Goal: Task Accomplishment & Management: Use online tool/utility

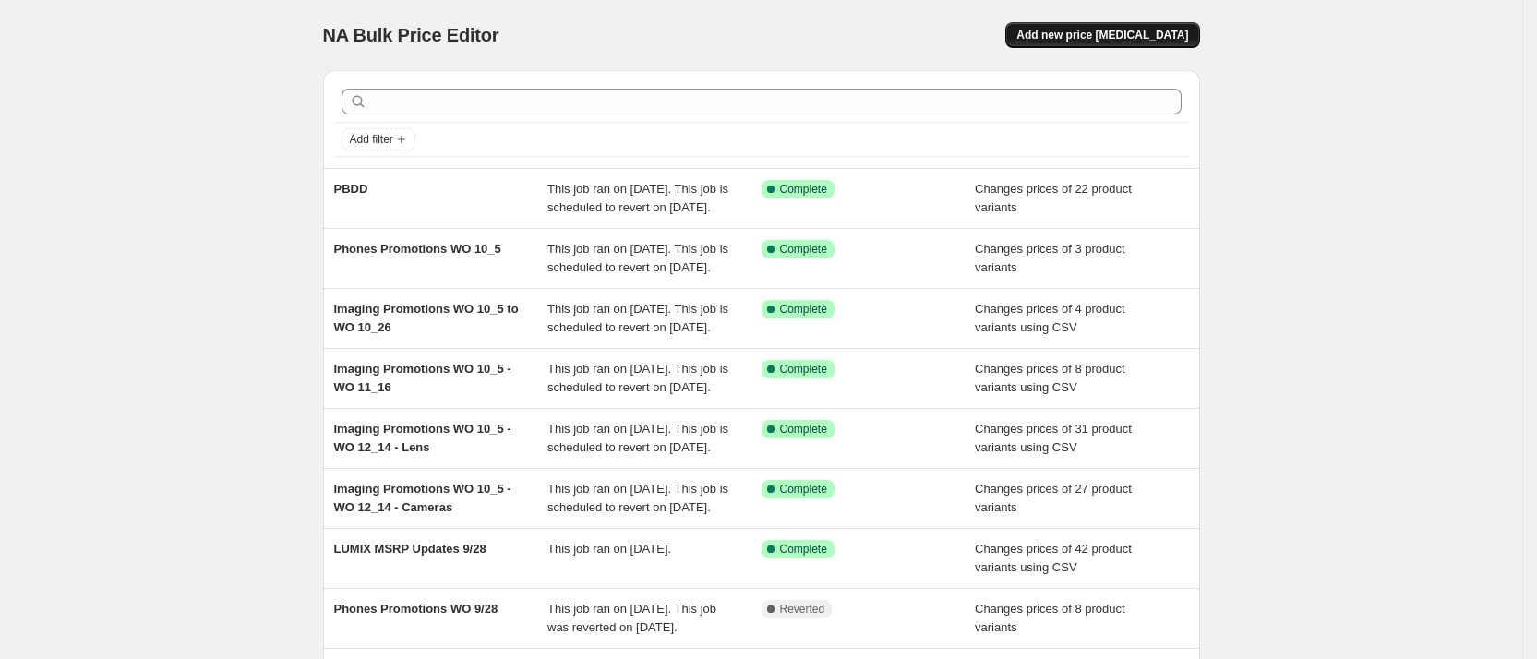
click at [1104, 37] on span "Add new price [MEDICAL_DATA]" at bounding box center [1102, 35] width 172 height 15
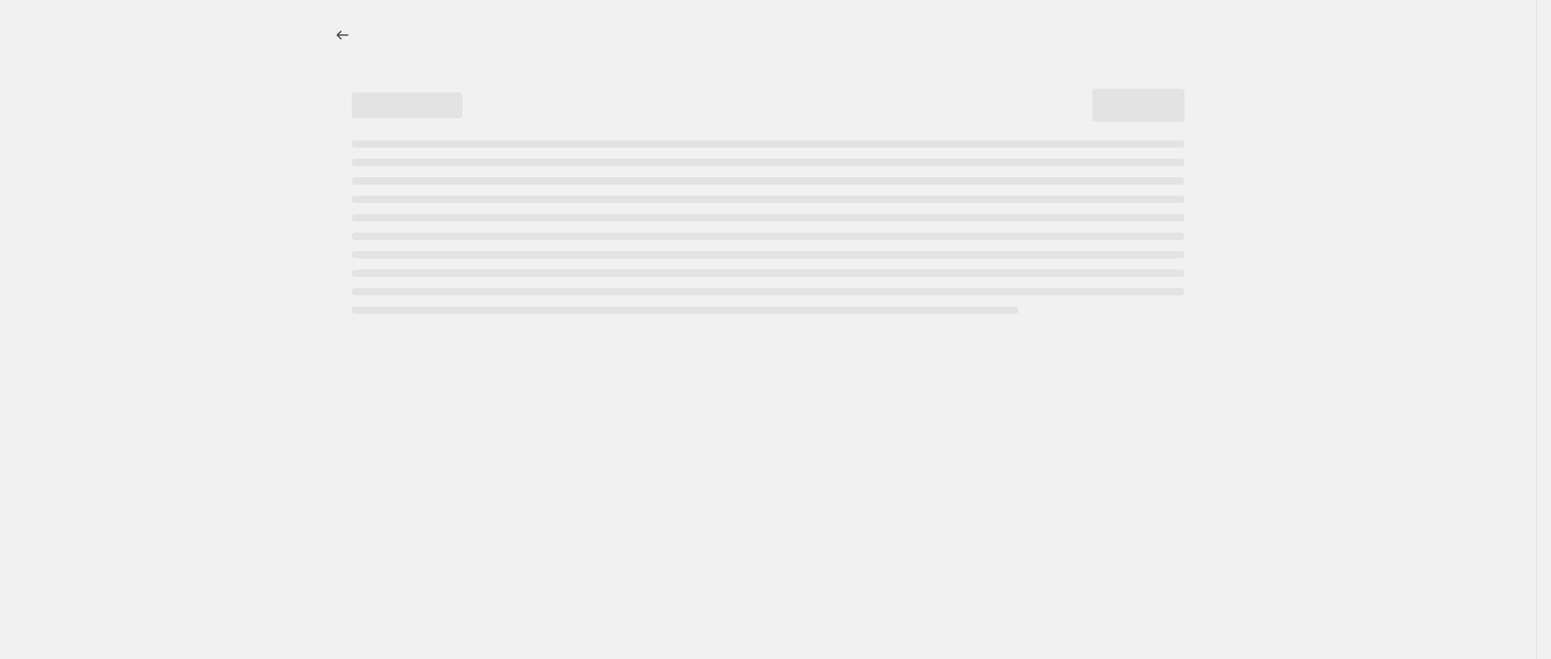
select select "percentage"
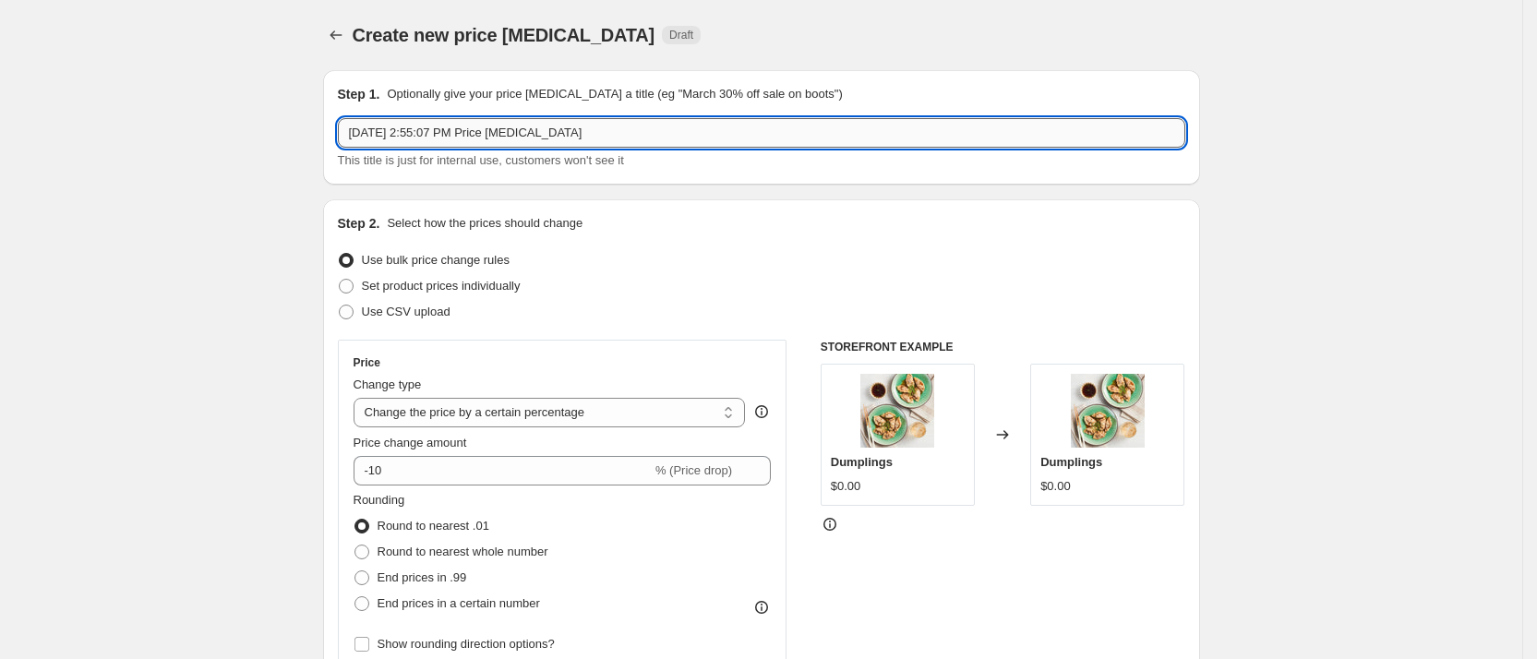
click at [566, 134] on input "[DATE] 2:55:07 PM Price [MEDICAL_DATA]" at bounding box center [761, 133] width 847 height 30
drag, startPoint x: 582, startPoint y: 130, endPoint x: 294, endPoint y: 115, distance: 287.5
type input "Personal Care Price Up 10/7"
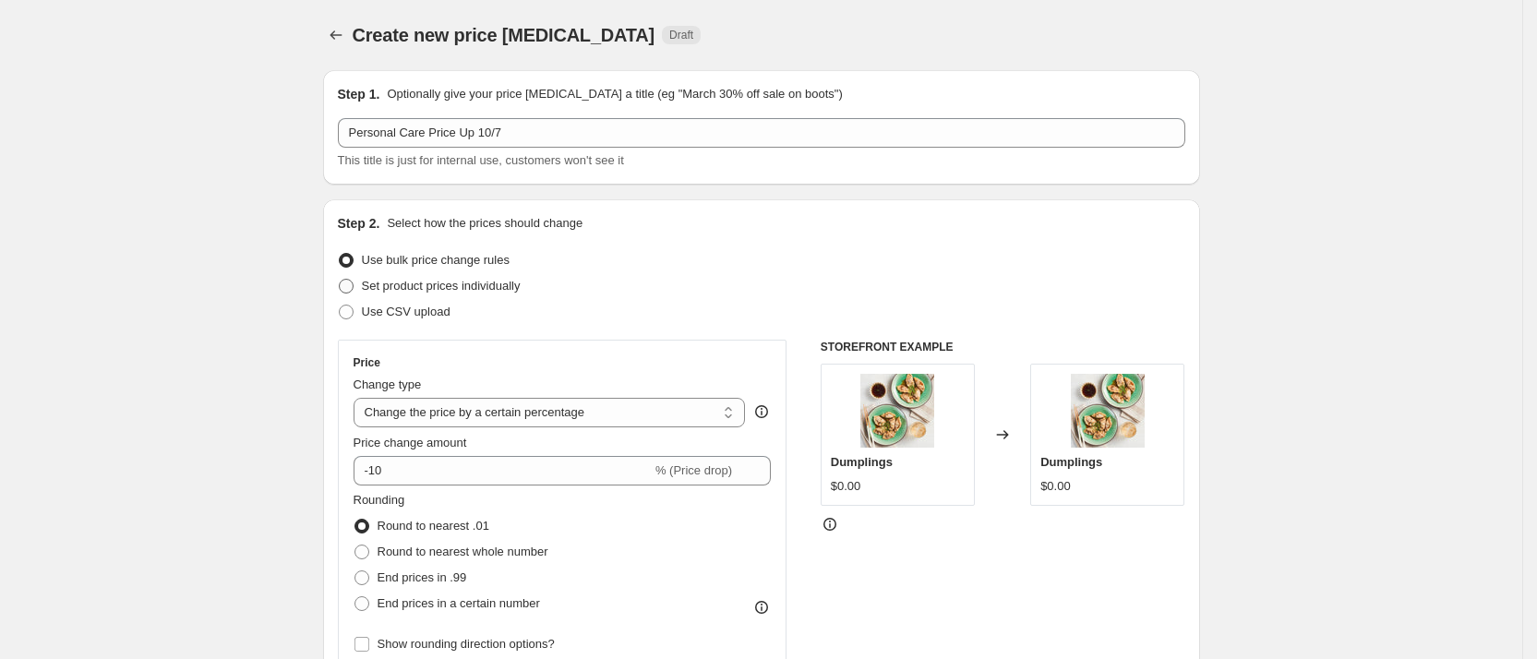
click at [424, 289] on span "Set product prices individually" at bounding box center [441, 286] width 159 height 14
click at [340, 280] on input "Set product prices individually" at bounding box center [339, 279] width 1 height 1
radio input "true"
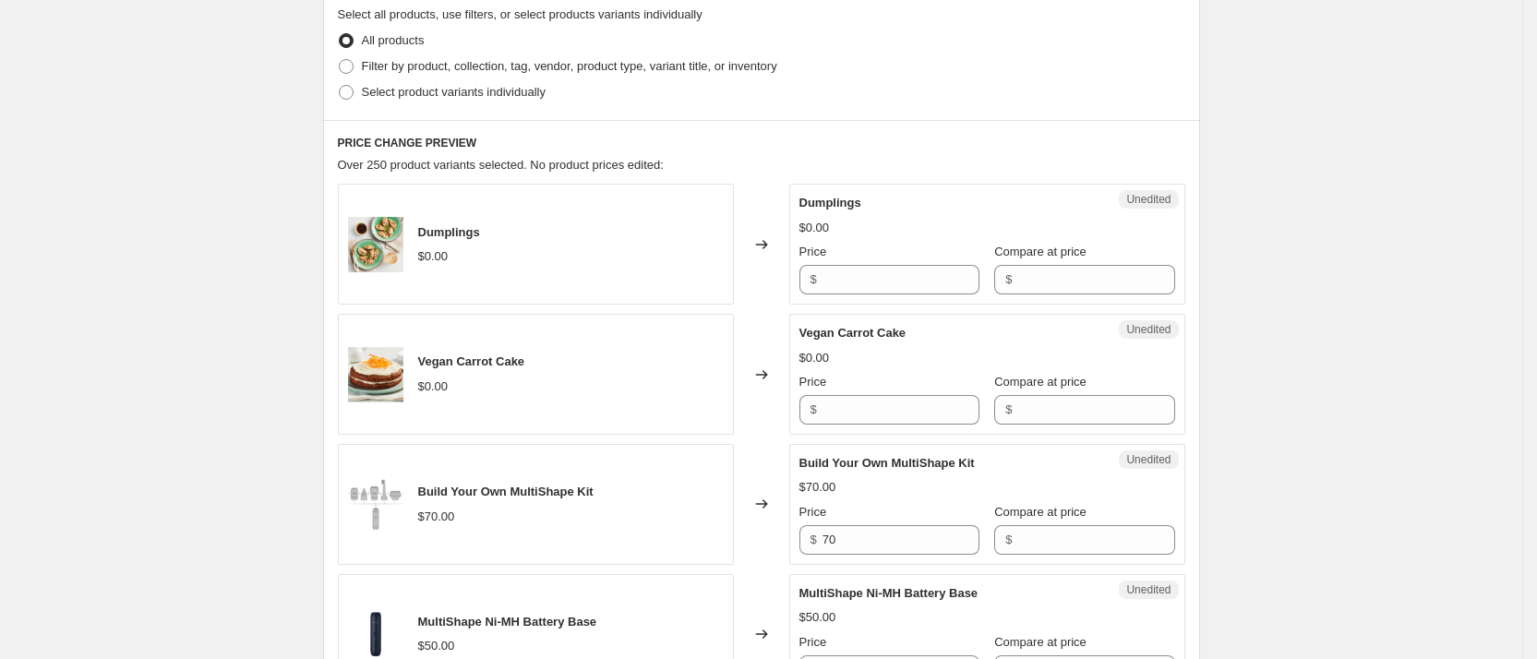
scroll to position [415, 0]
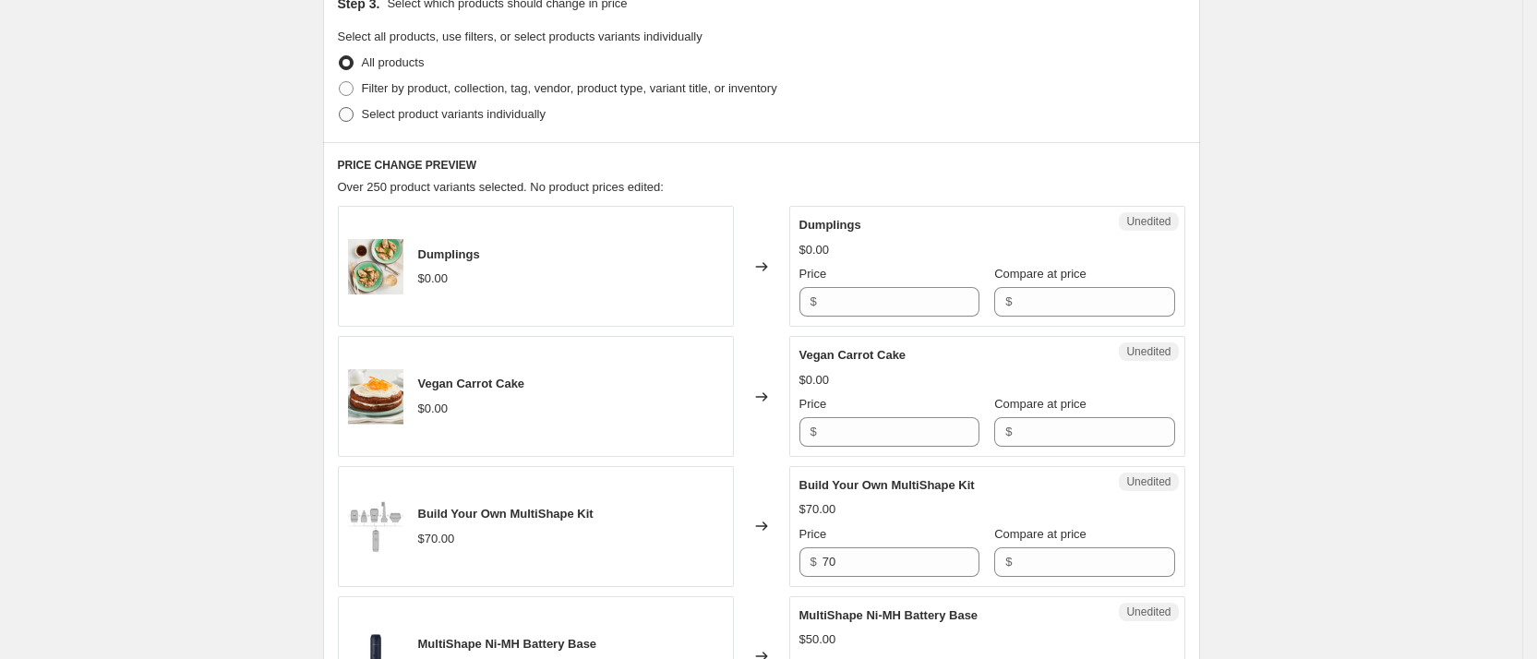
click at [422, 113] on span "Select product variants individually" at bounding box center [454, 114] width 184 height 14
click at [340, 108] on input "Select product variants individually" at bounding box center [339, 107] width 1 height 1
radio input "true"
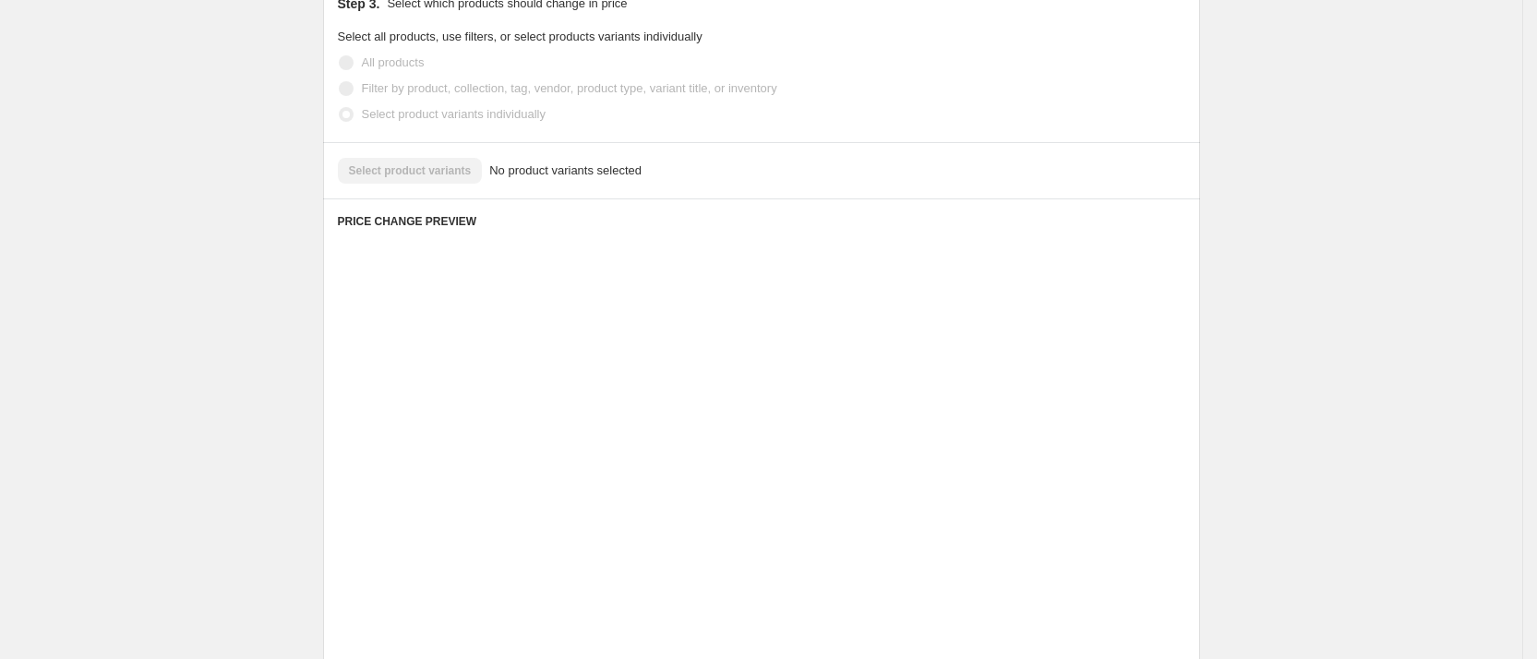
scroll to position [310, 0]
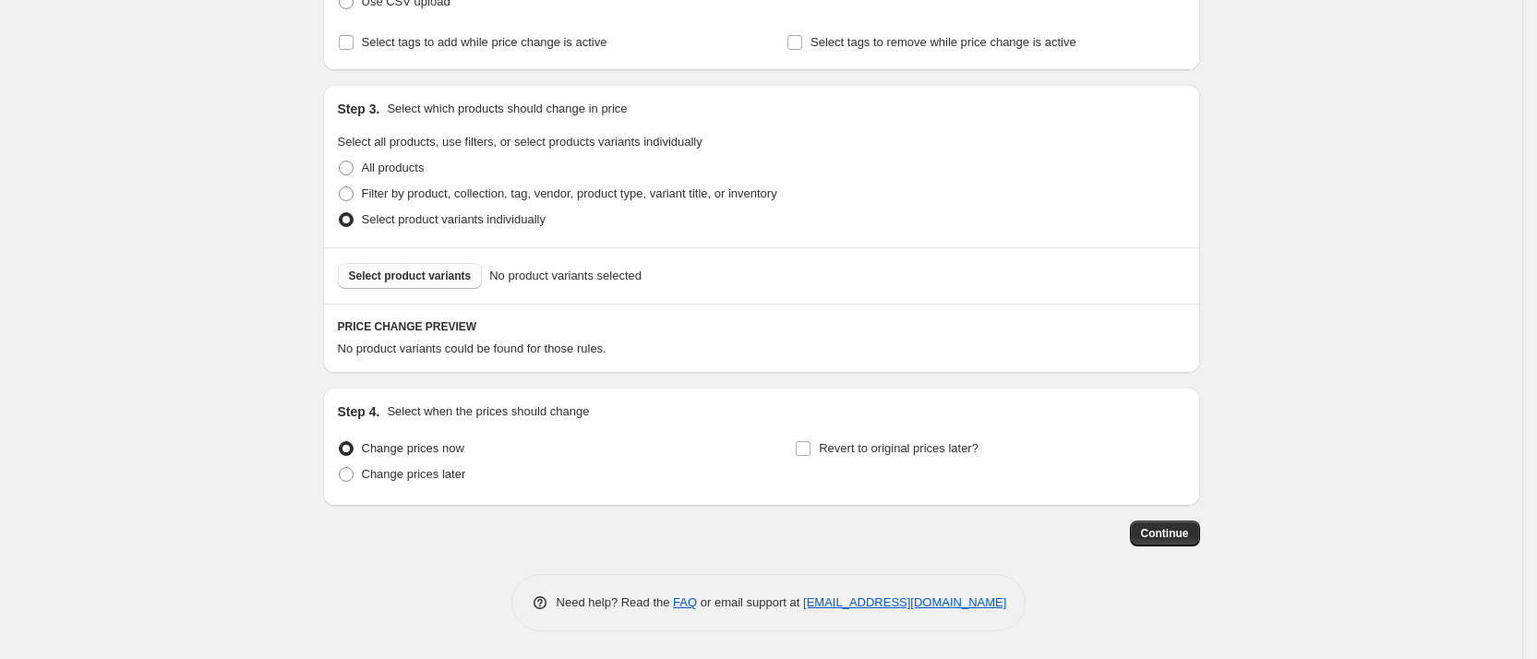
click at [390, 274] on span "Select product variants" at bounding box center [410, 276] width 123 height 15
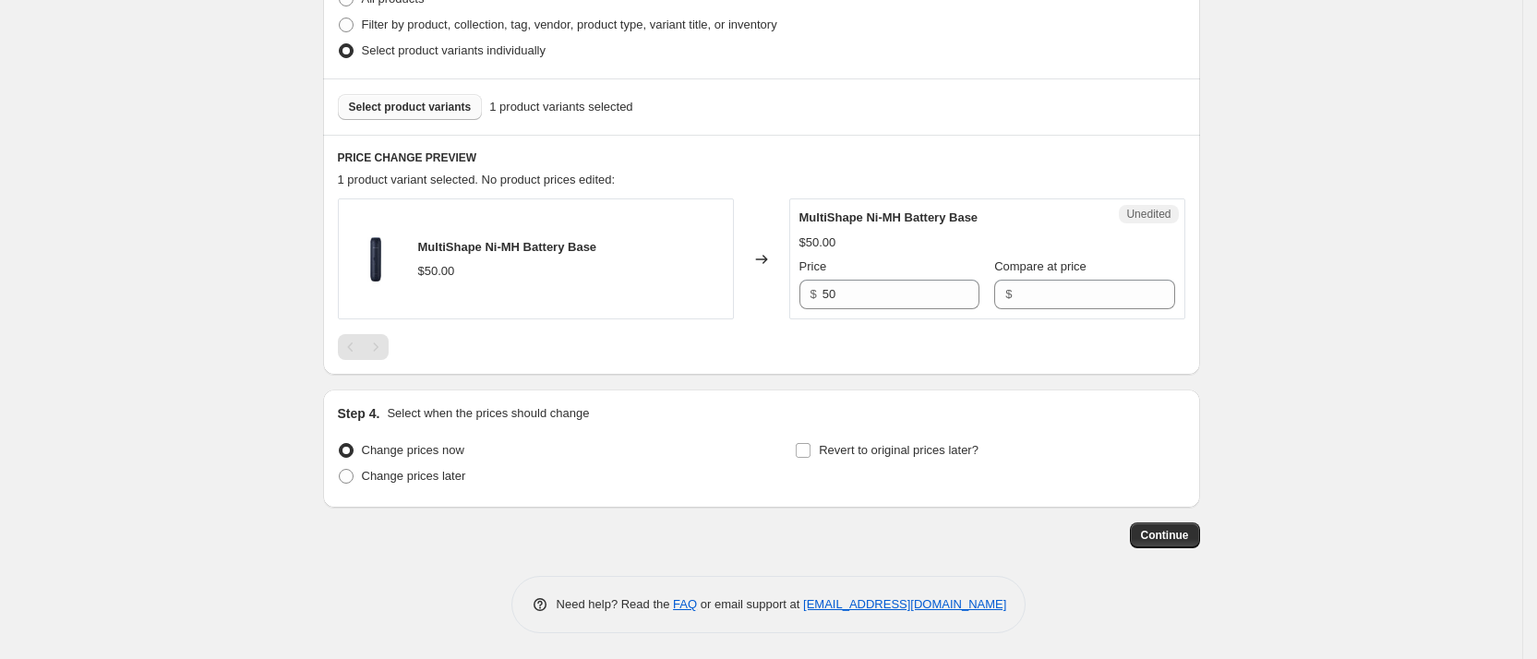
scroll to position [481, 0]
click at [1028, 291] on input "Compare at price" at bounding box center [1095, 293] width 157 height 30
type input "54.99"
click at [1272, 258] on div "Create new price [MEDICAL_DATA]. This page is ready Create new price [MEDICAL_D…" at bounding box center [761, 89] width 1522 height 1140
click at [400, 113] on button "Select product variants" at bounding box center [410, 105] width 145 height 26
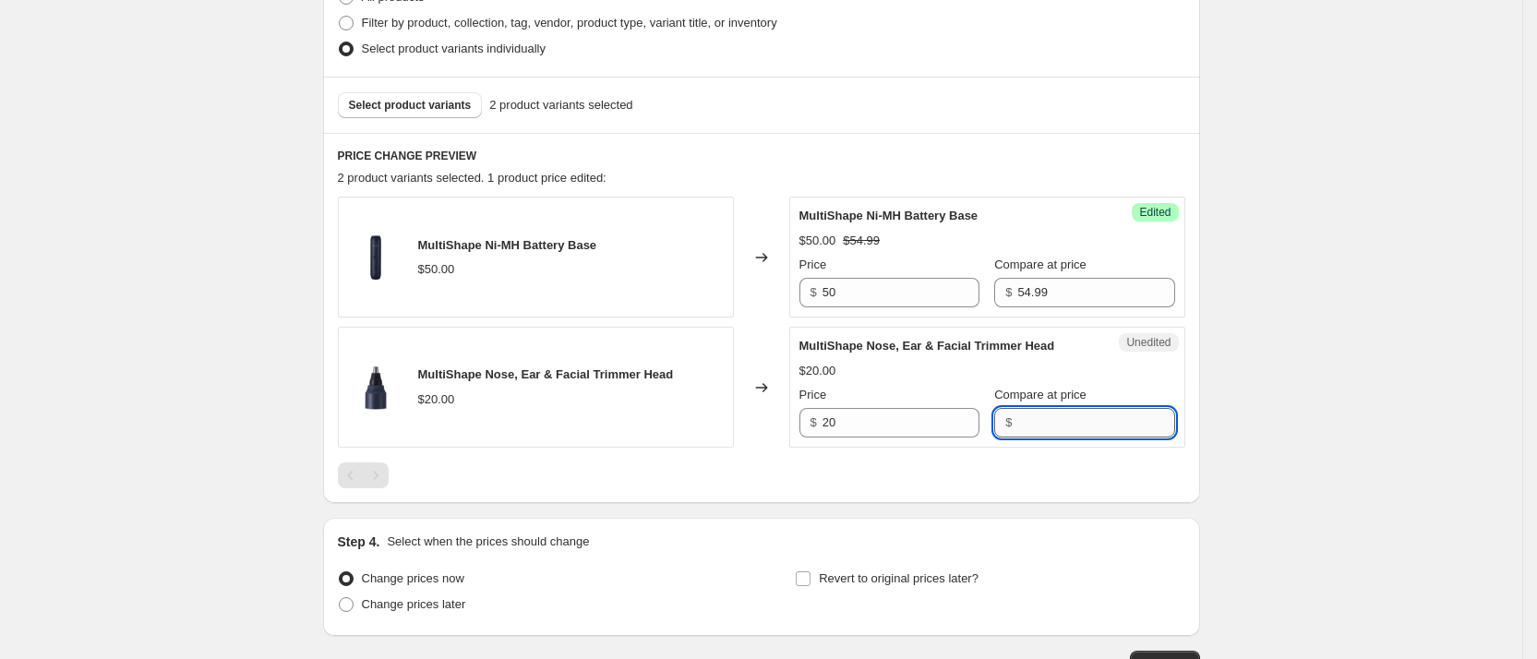
click at [1100, 423] on input "Compare at price" at bounding box center [1095, 423] width 157 height 30
type input "21.99"
click at [1222, 400] on div "Create new price [MEDICAL_DATA]. This page is ready Create new price [MEDICAL_D…" at bounding box center [761, 154] width 921 height 1270
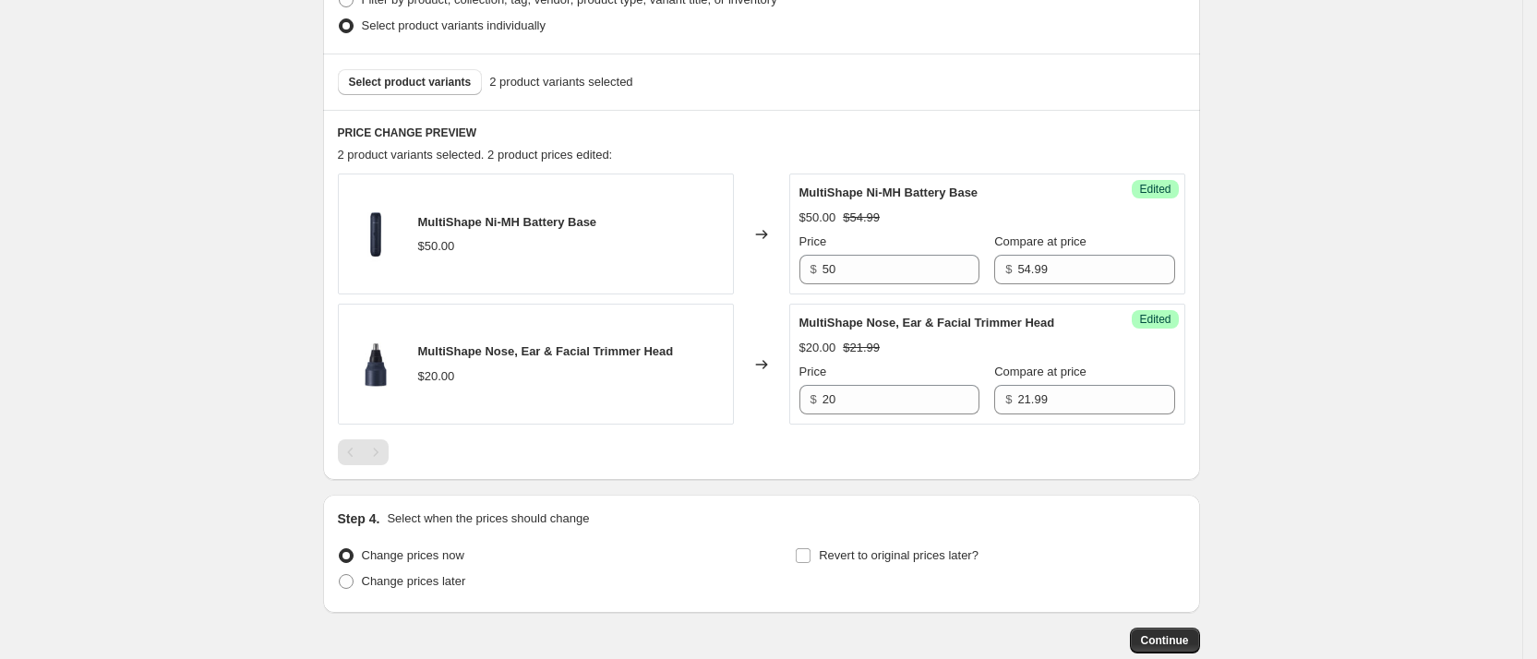
scroll to position [611, 0]
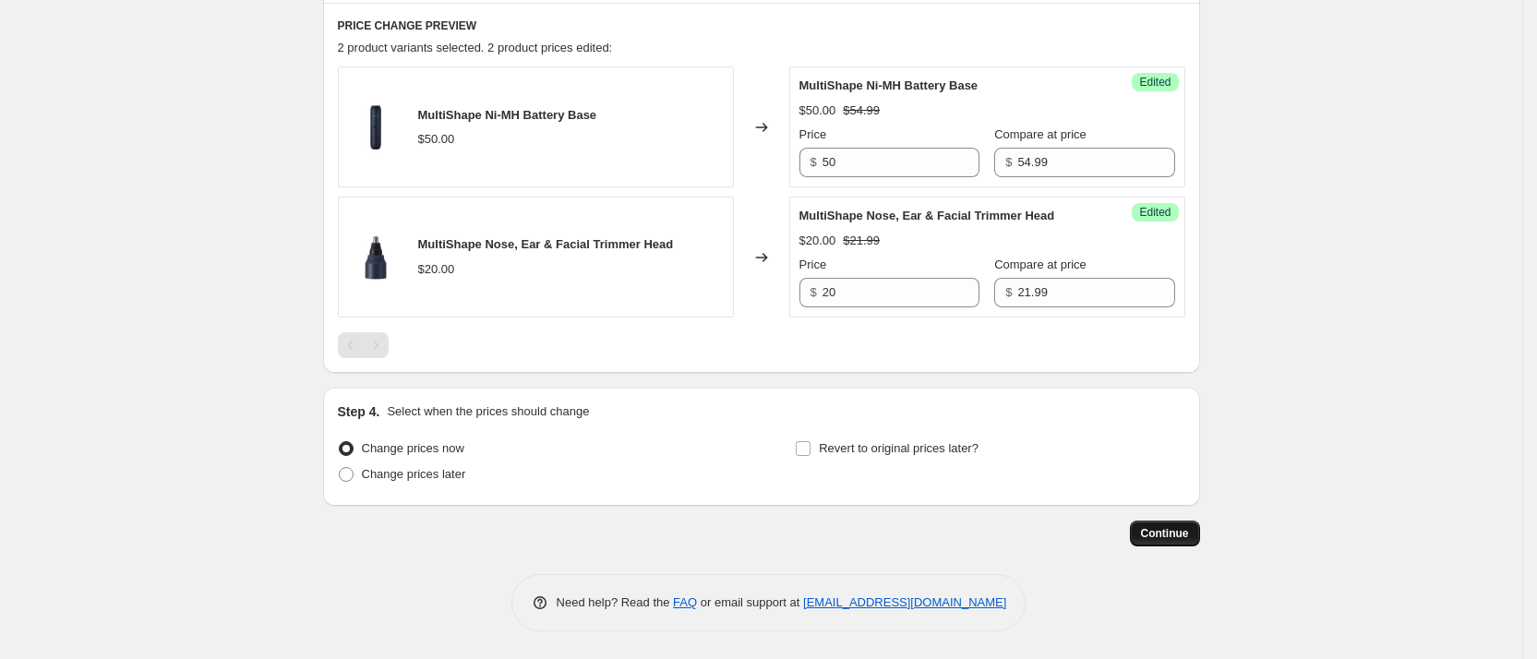
click at [1163, 538] on span "Continue" at bounding box center [1165, 533] width 48 height 15
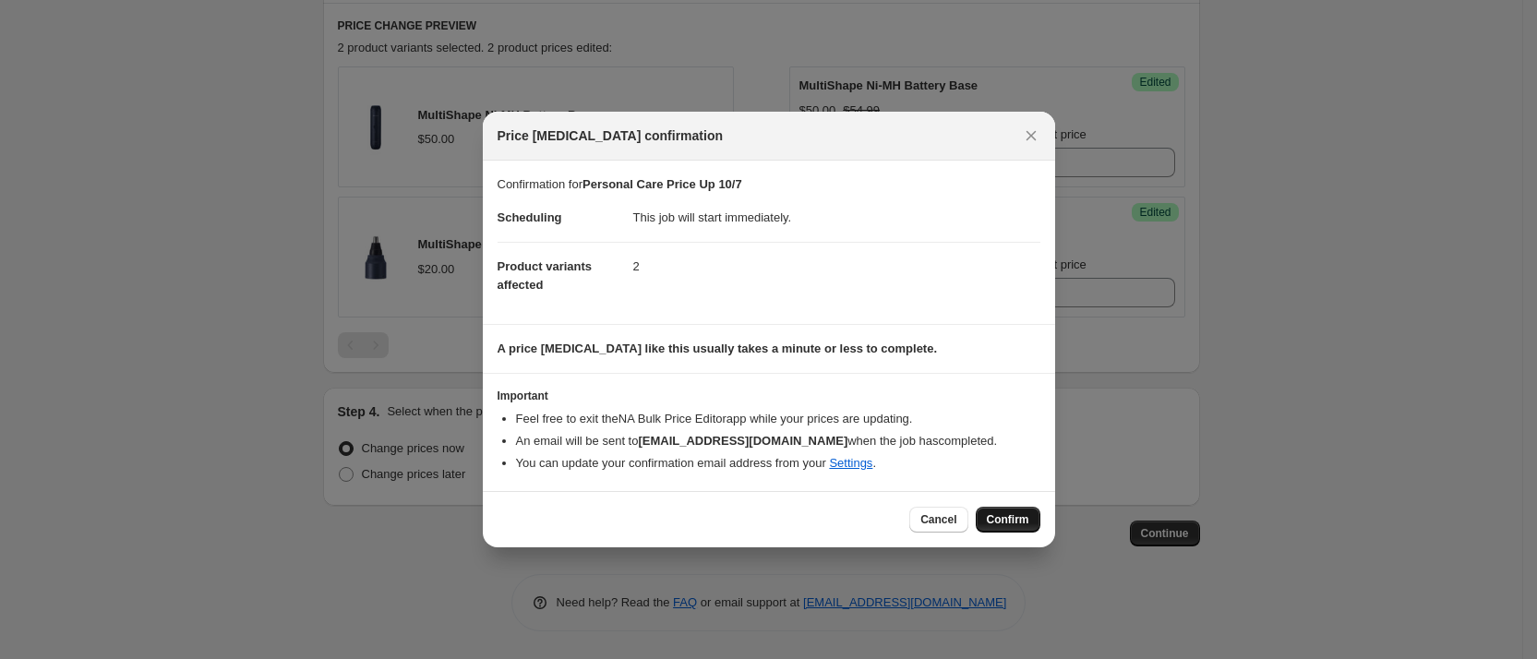
click at [1023, 519] on span "Confirm" at bounding box center [1008, 519] width 42 height 15
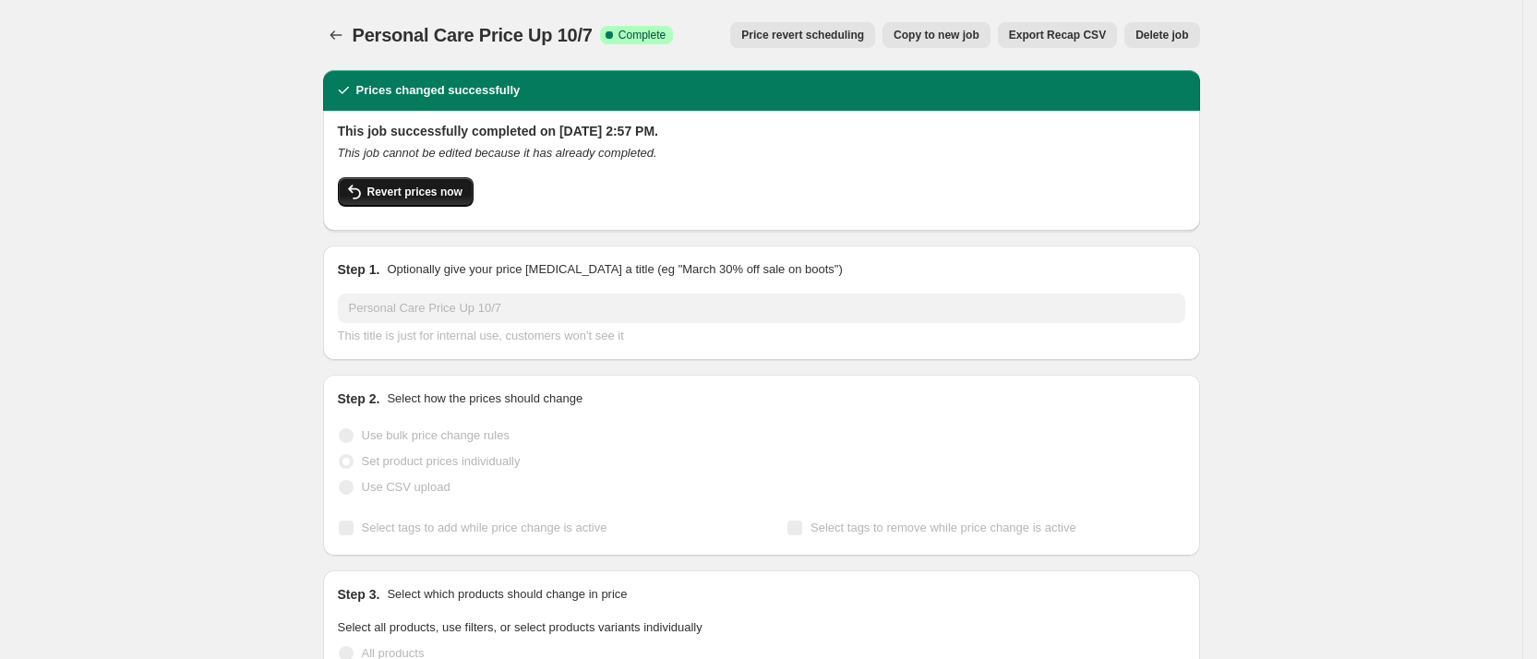
click at [427, 190] on span "Revert prices now" at bounding box center [414, 192] width 95 height 15
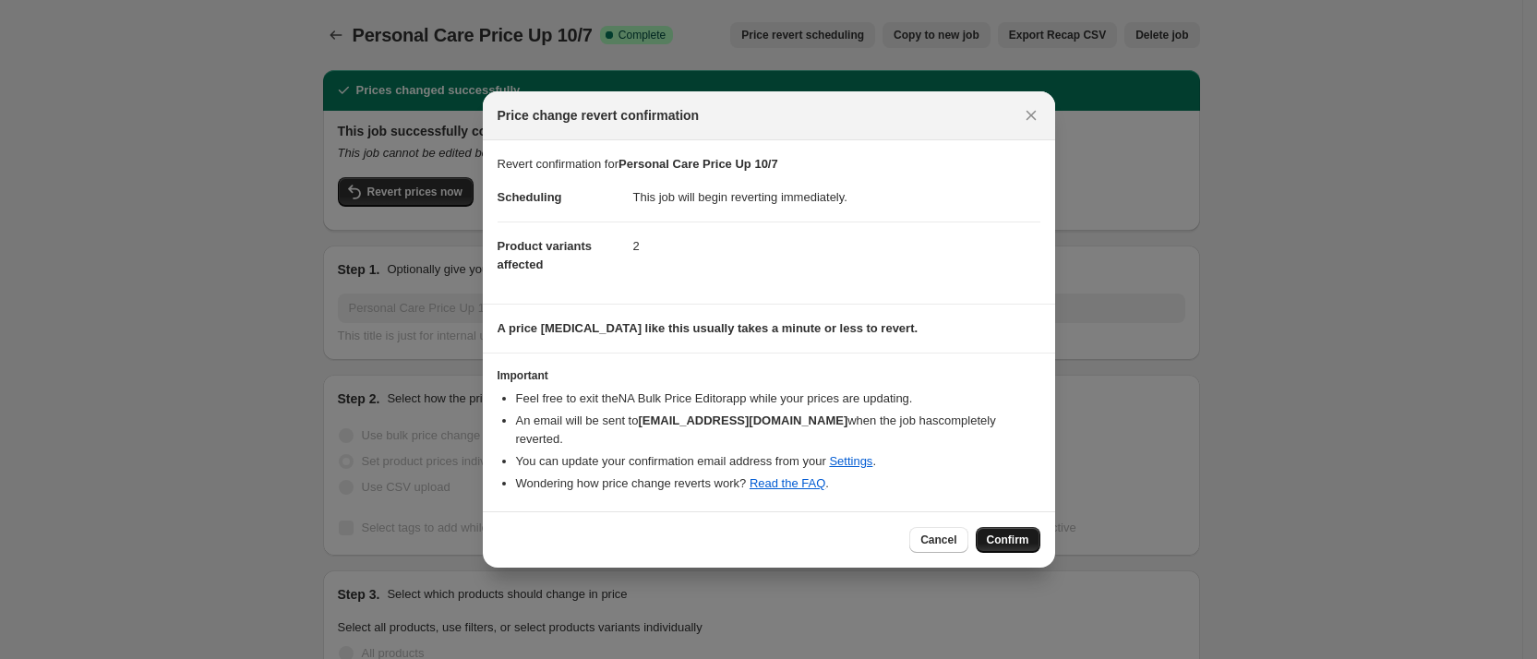
click at [1005, 529] on button "Confirm" at bounding box center [1008, 540] width 65 height 26
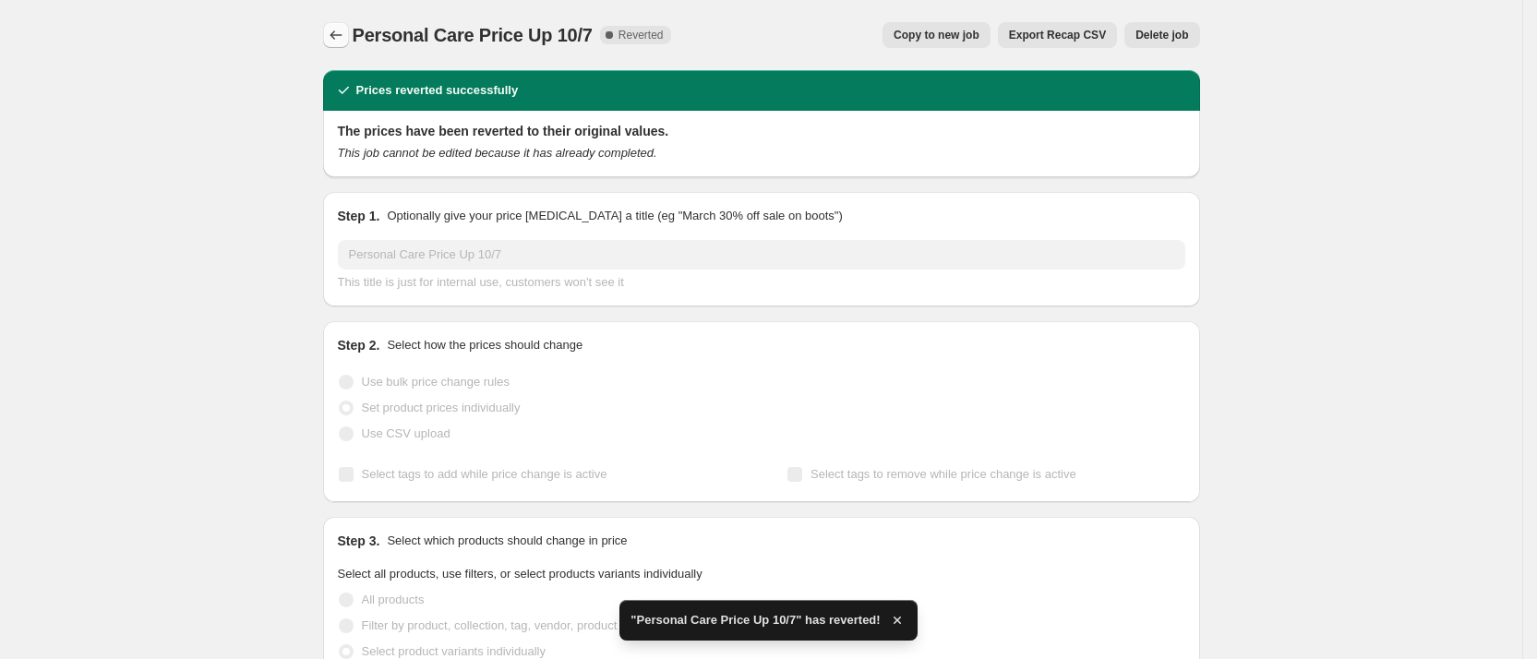
click at [339, 27] on icon "Price change jobs" at bounding box center [336, 35] width 18 height 18
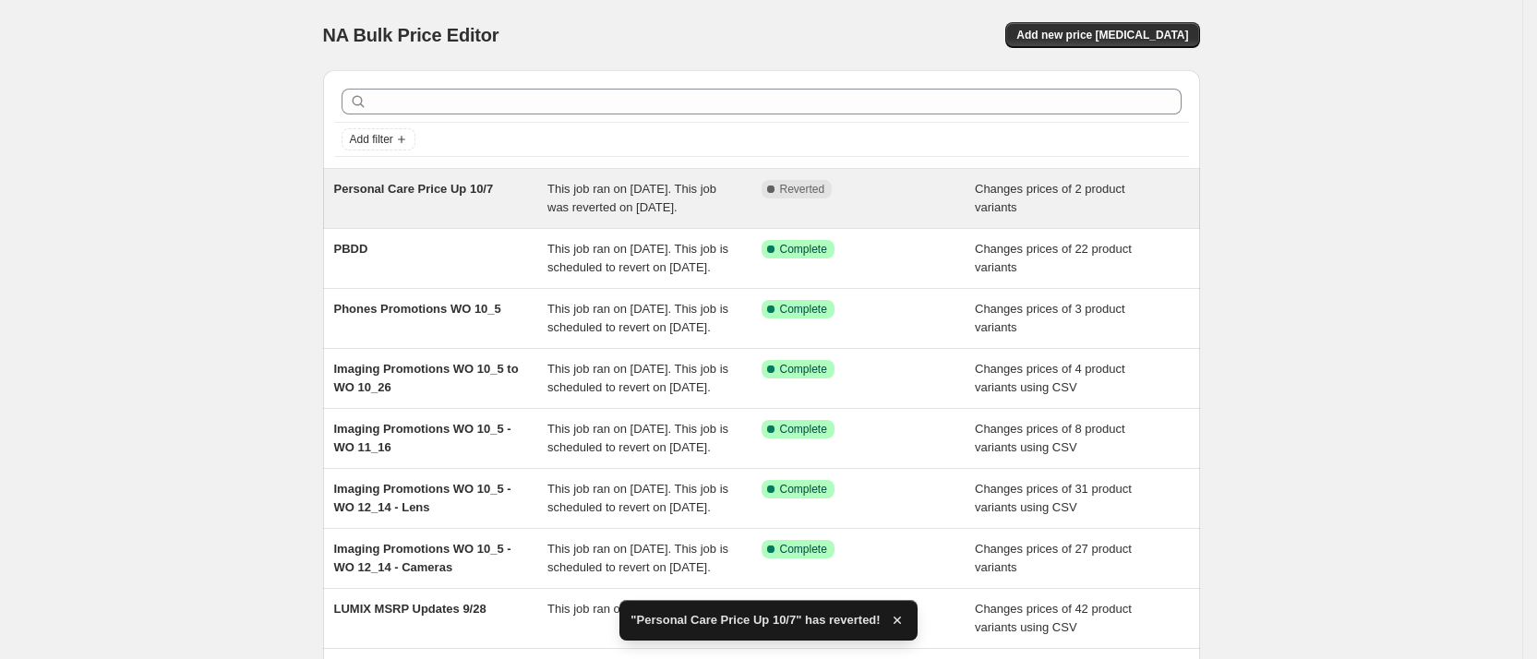
click at [444, 186] on span "Personal Care Price Up 10/7" at bounding box center [414, 189] width 160 height 14
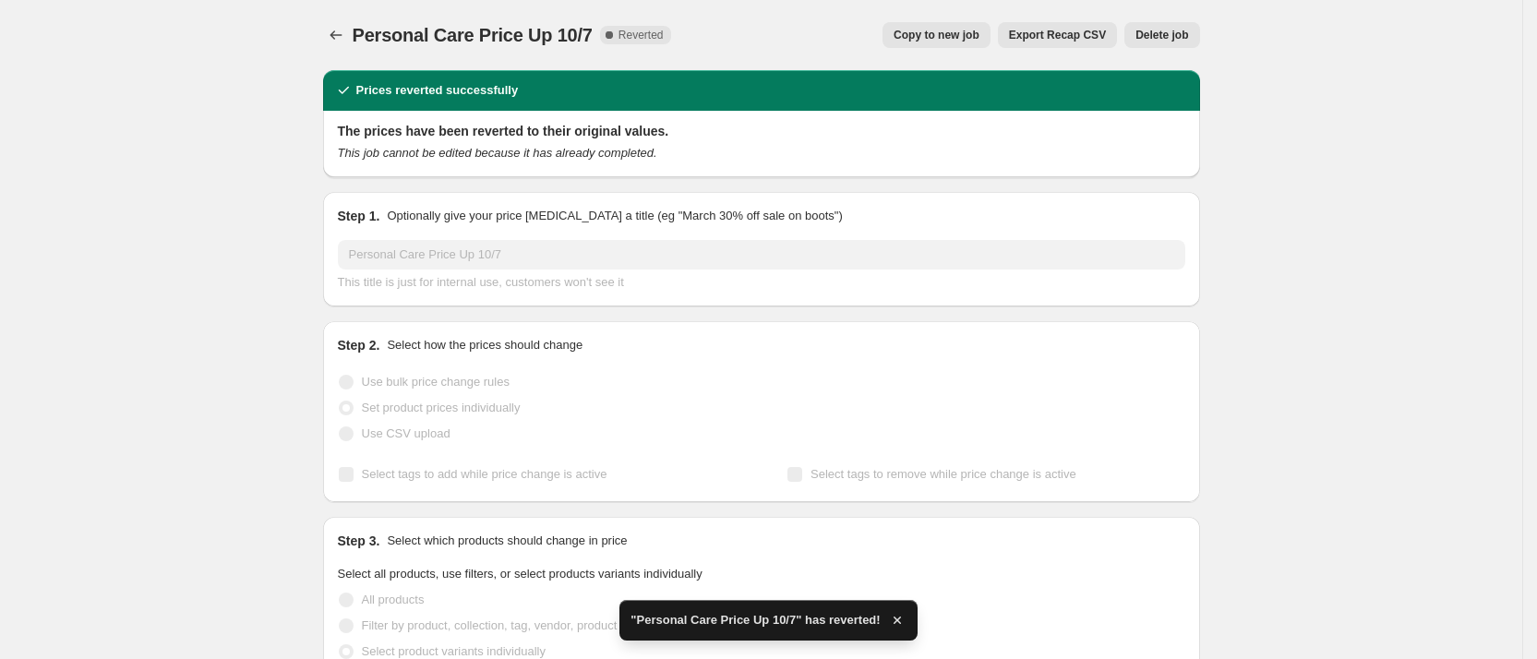
click at [914, 37] on span "Copy to new job" at bounding box center [937, 35] width 86 height 15
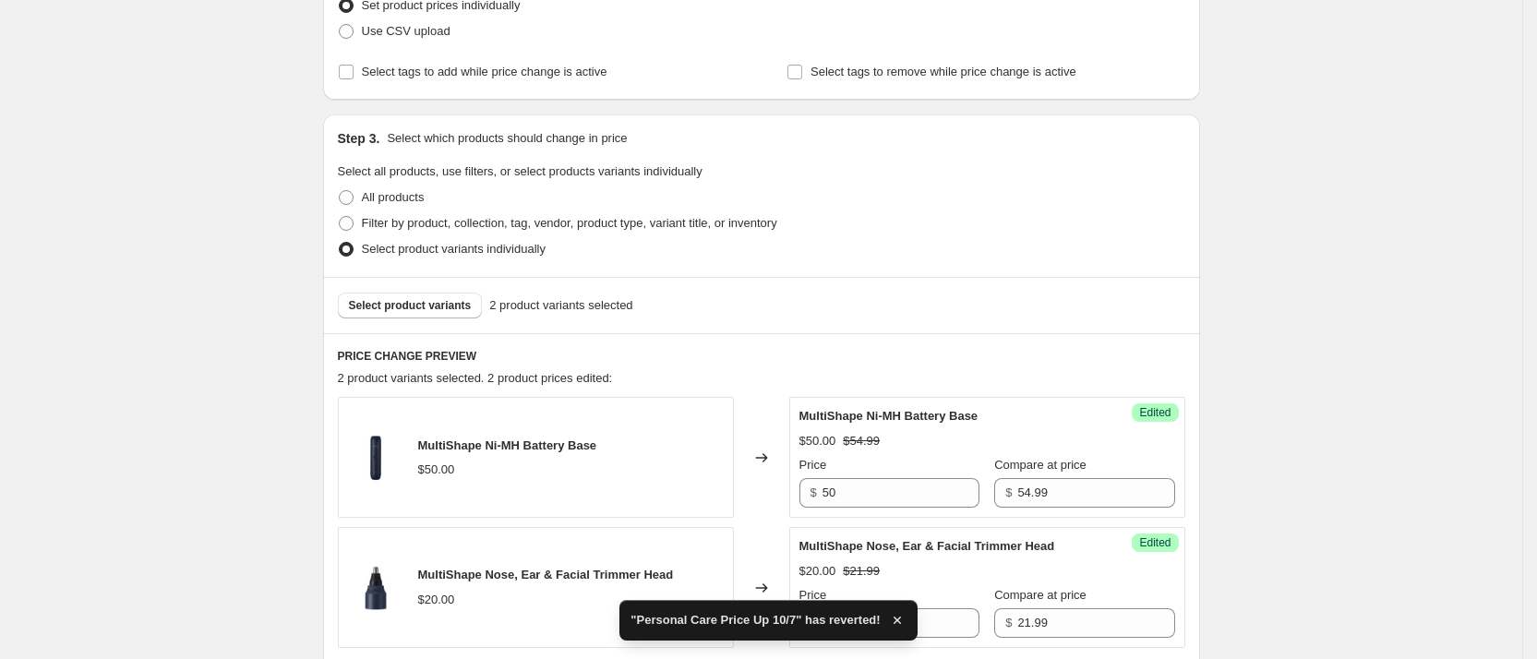
scroll to position [554, 0]
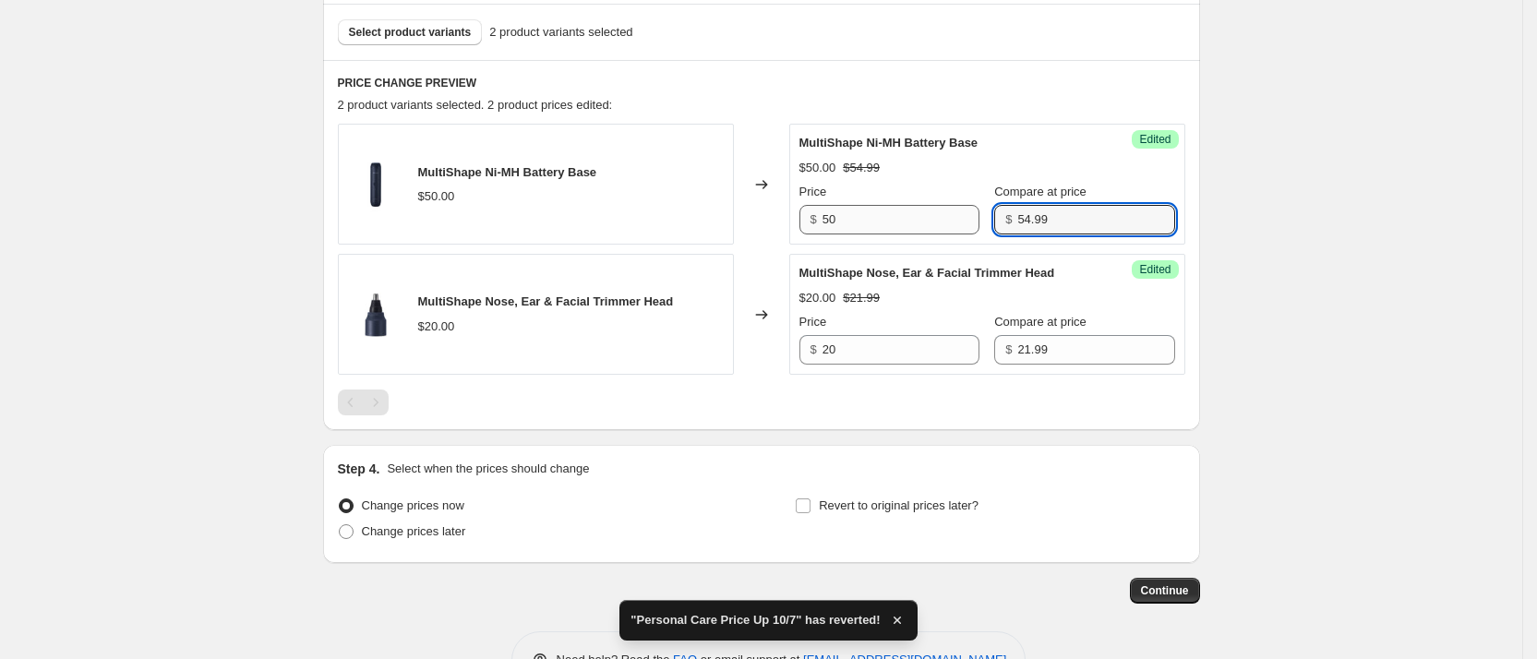
drag, startPoint x: 1057, startPoint y: 226, endPoint x: 878, endPoint y: 221, distance: 179.2
click at [878, 221] on div "Price $ 50 Compare at price $ 54.99" at bounding box center [987, 209] width 376 height 52
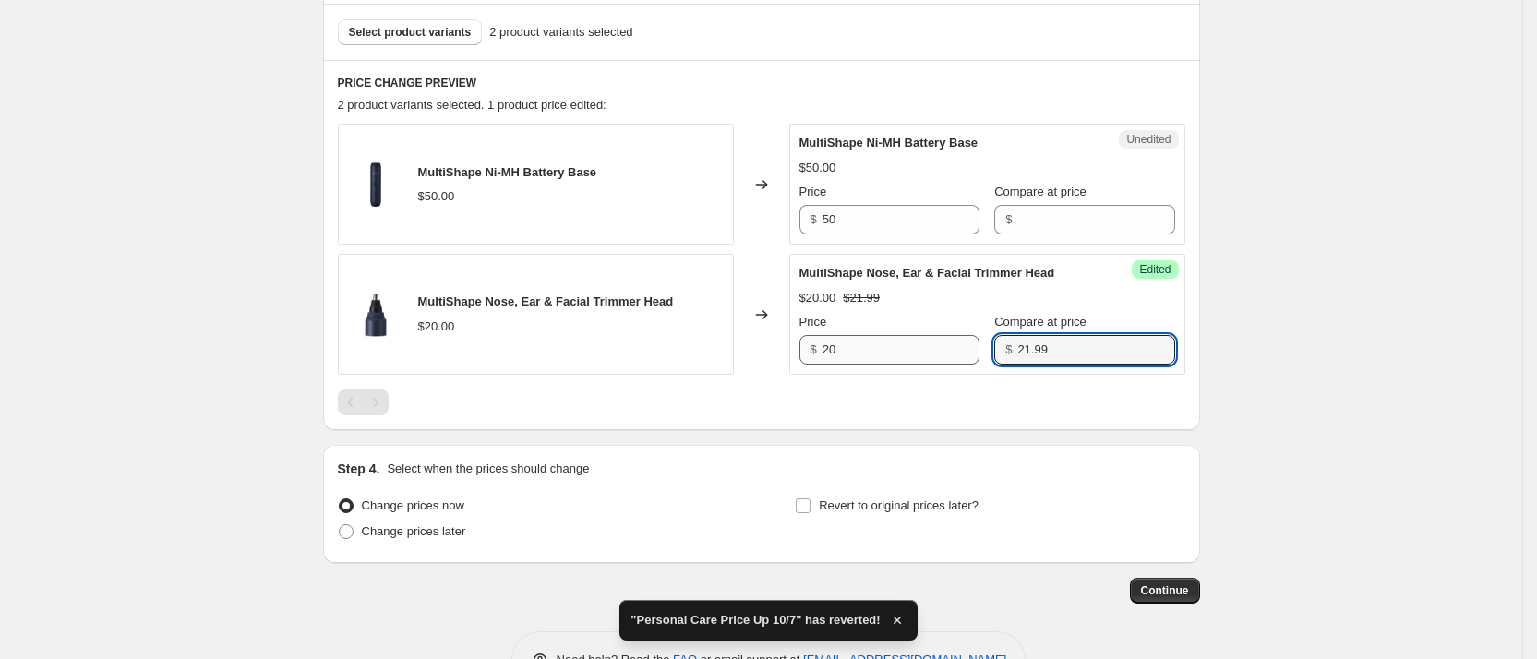
drag, startPoint x: 1084, startPoint y: 347, endPoint x: 919, endPoint y: 354, distance: 164.5
click at [919, 354] on div "Price $ 20 Compare at price $ 21.99" at bounding box center [987, 339] width 376 height 52
click at [1394, 343] on div "Create new price [MEDICAL_DATA]. This page is ready Create new price [MEDICAL_D…" at bounding box center [761, 81] width 1522 height 1270
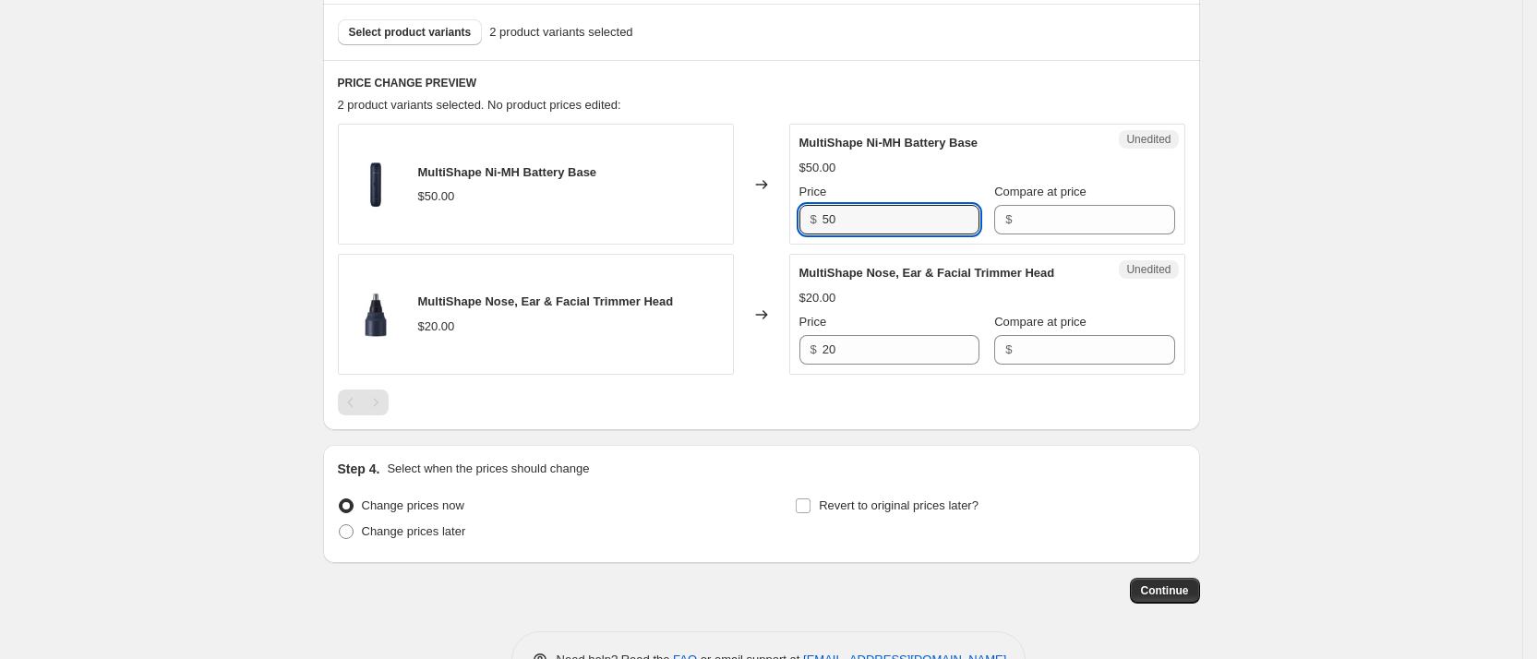
drag, startPoint x: 915, startPoint y: 222, endPoint x: 787, endPoint y: 226, distance: 127.4
click at [787, 226] on div "MultiShape Ni-MH Battery Base $50.00 Changed to Unedited MultiShape Ni-MH Batte…" at bounding box center [761, 184] width 847 height 121
type input "54.90"
click at [1408, 297] on div "Create new price [MEDICAL_DATA]. This page is ready Create new price [MEDICAL_D…" at bounding box center [761, 81] width 1522 height 1270
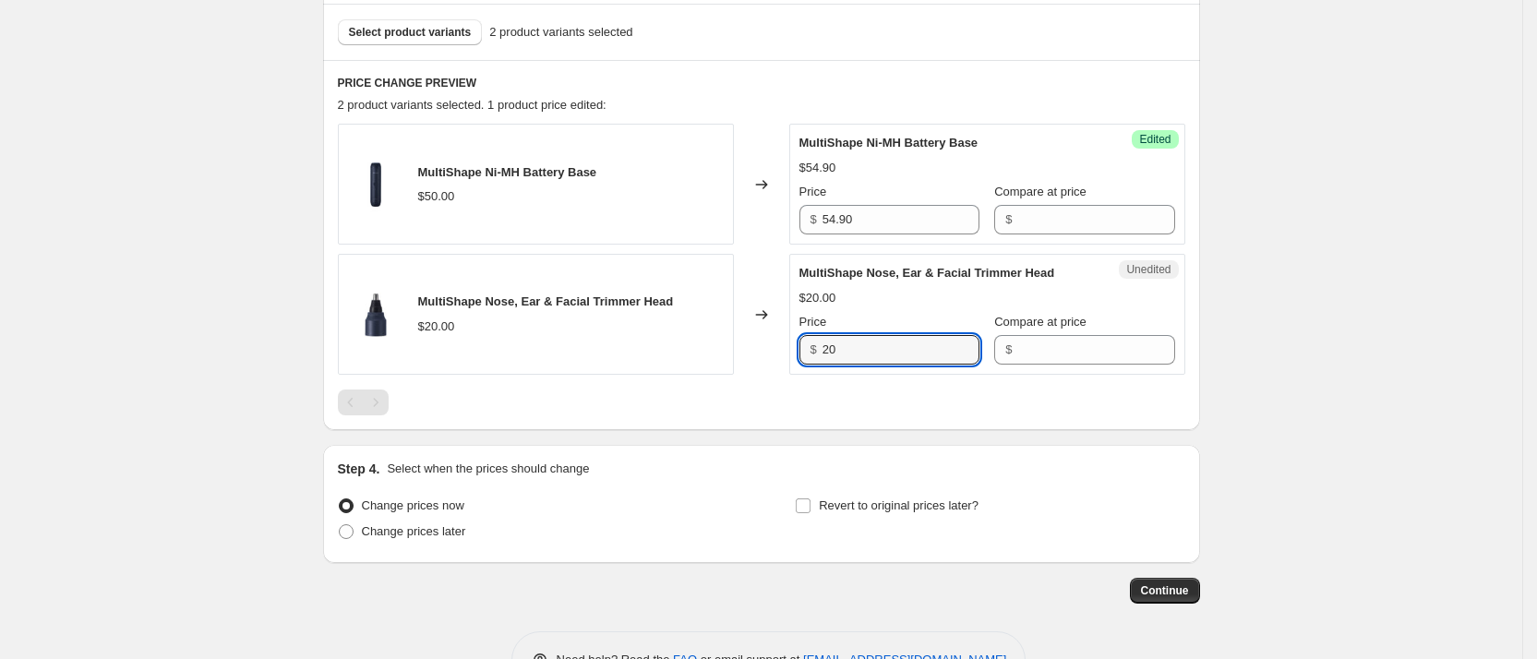
drag, startPoint x: 861, startPoint y: 340, endPoint x: 797, endPoint y: 349, distance: 65.3
click at [797, 349] on div "Unedited MultiShape Nose, Ear & Facial Trimmer Head $20.00 Price $ 20 Compare a…" at bounding box center [987, 314] width 396 height 121
type input "21.99"
click at [1267, 256] on div "Create new price [MEDICAL_DATA]. This page is ready Create new price [MEDICAL_D…" at bounding box center [761, 81] width 1522 height 1270
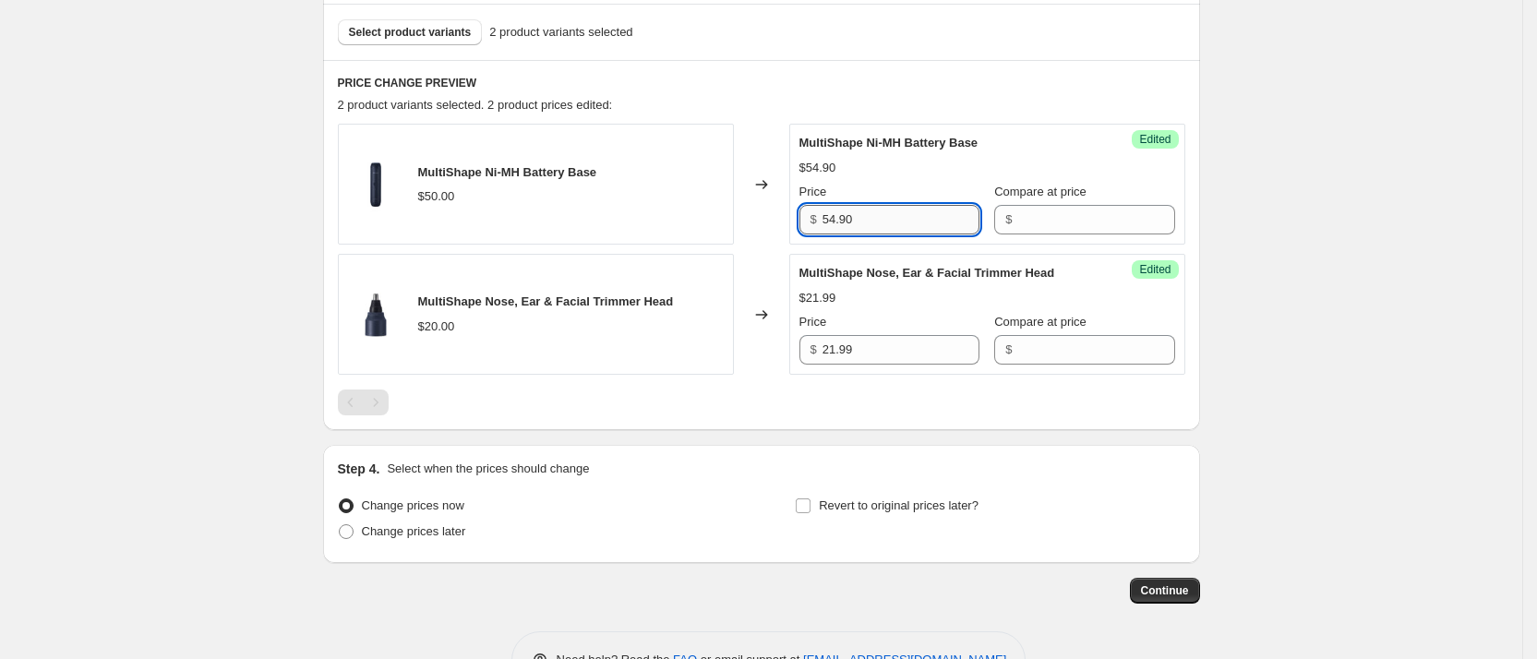
drag, startPoint x: 852, startPoint y: 222, endPoint x: 862, endPoint y: 222, distance: 10.2
click at [862, 222] on input "54.90" at bounding box center [901, 220] width 157 height 30
type input "54.99"
click at [1156, 589] on span "Continue" at bounding box center [1165, 590] width 48 height 15
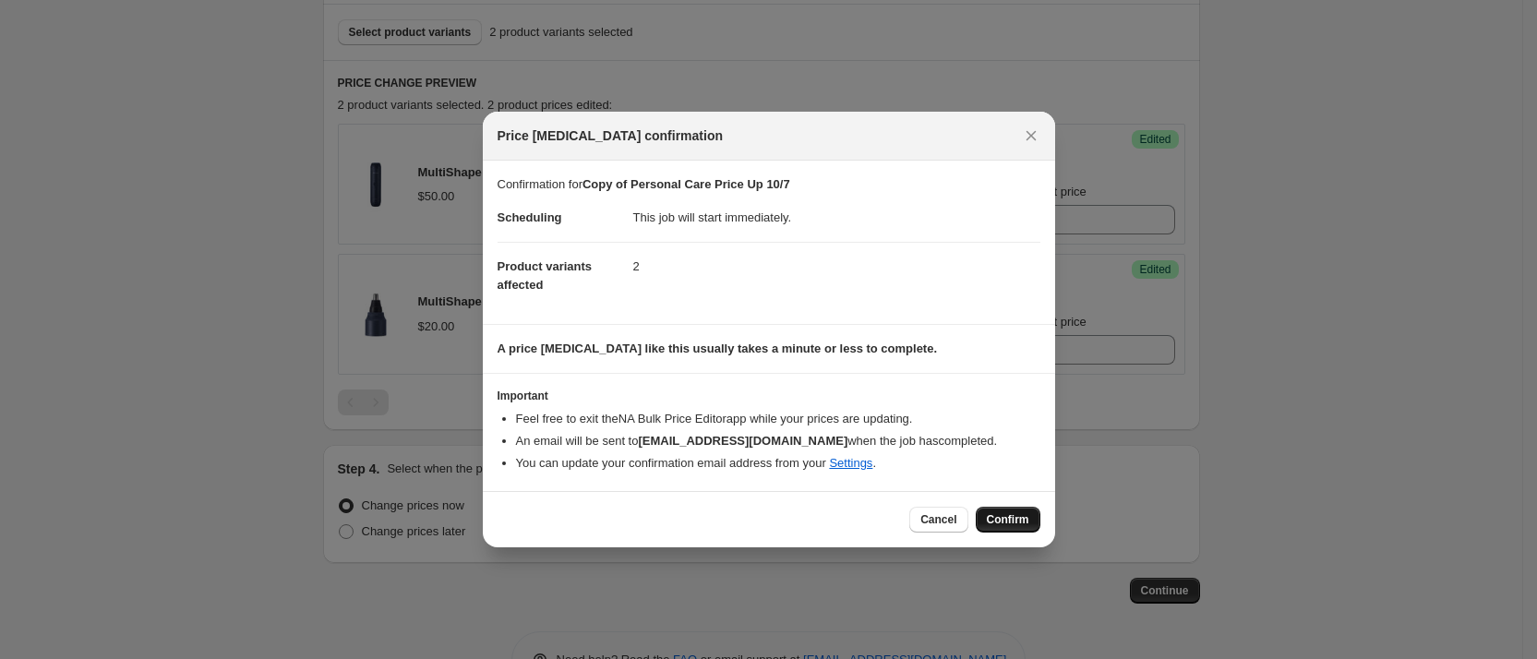
click at [1010, 515] on span "Confirm" at bounding box center [1008, 519] width 42 height 15
